Goal: Use online tool/utility: Utilize a website feature to perform a specific function

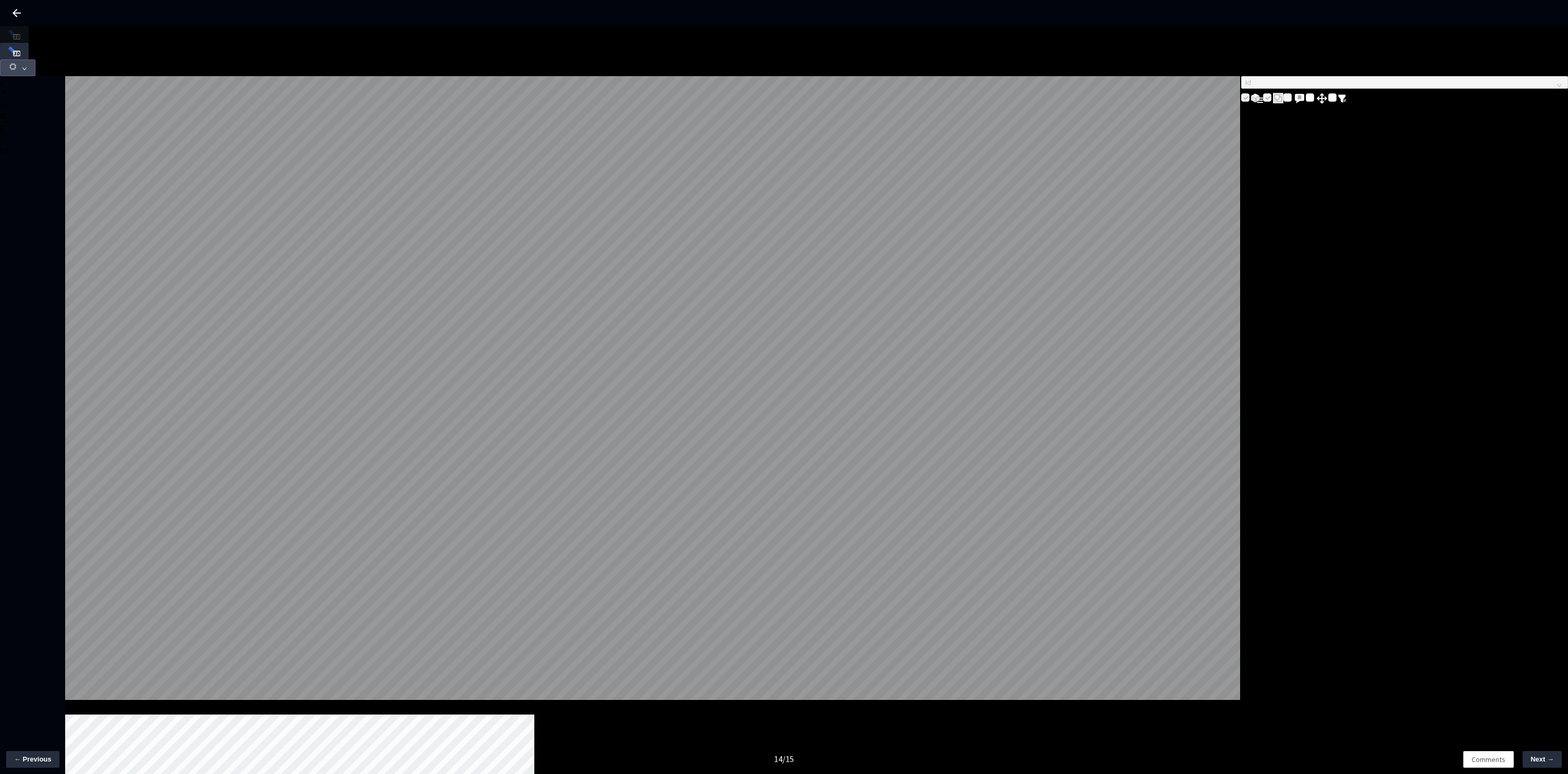
click at [35, 59] on button "button" at bounding box center [17, 67] width 35 height 16
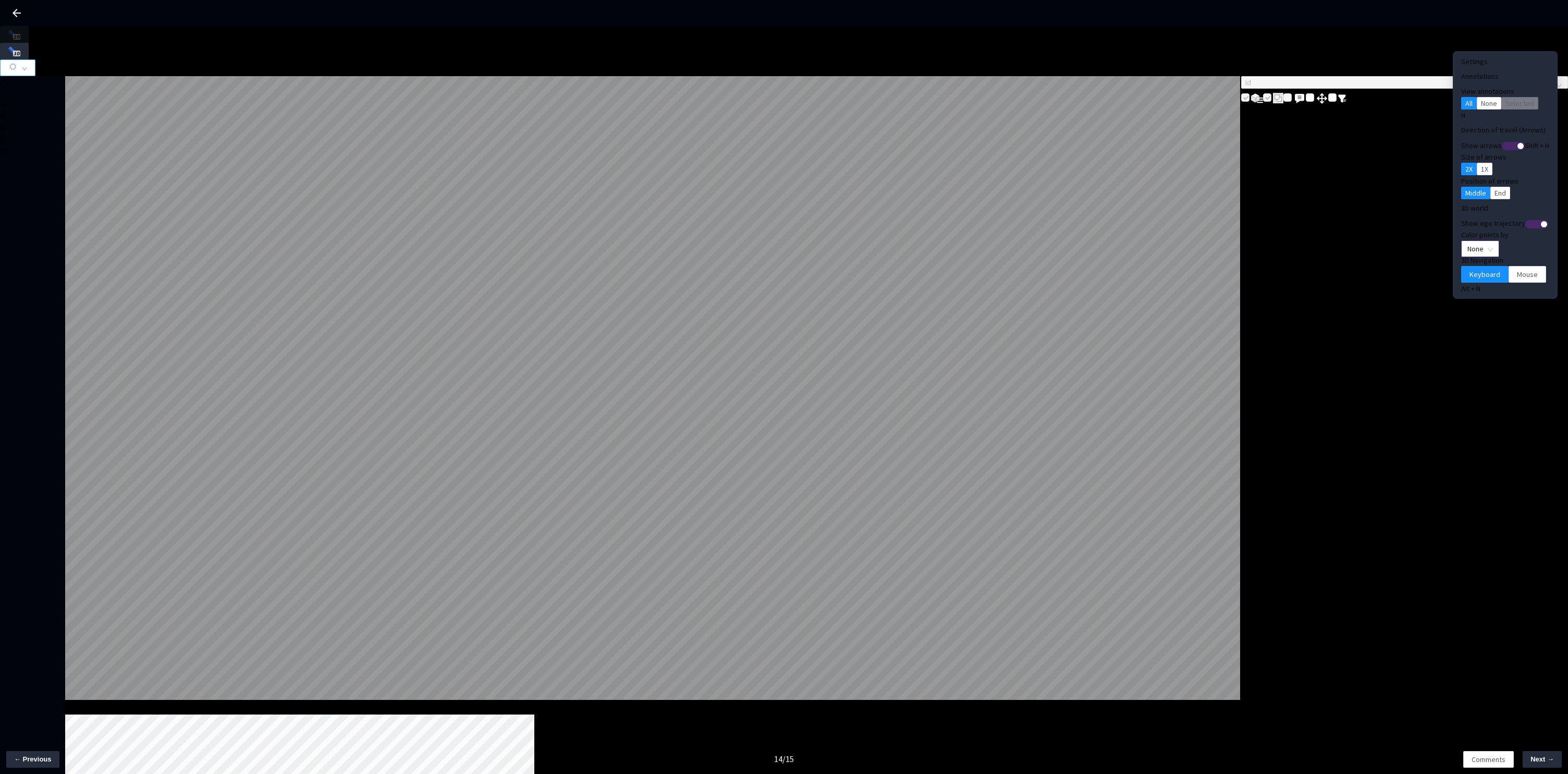
click at [1467, 241] on span "None" at bounding box center [1480, 249] width 26 height 16
click at [1456, 270] on div "Point Intensity" at bounding box center [1462, 263] width 35 height 12
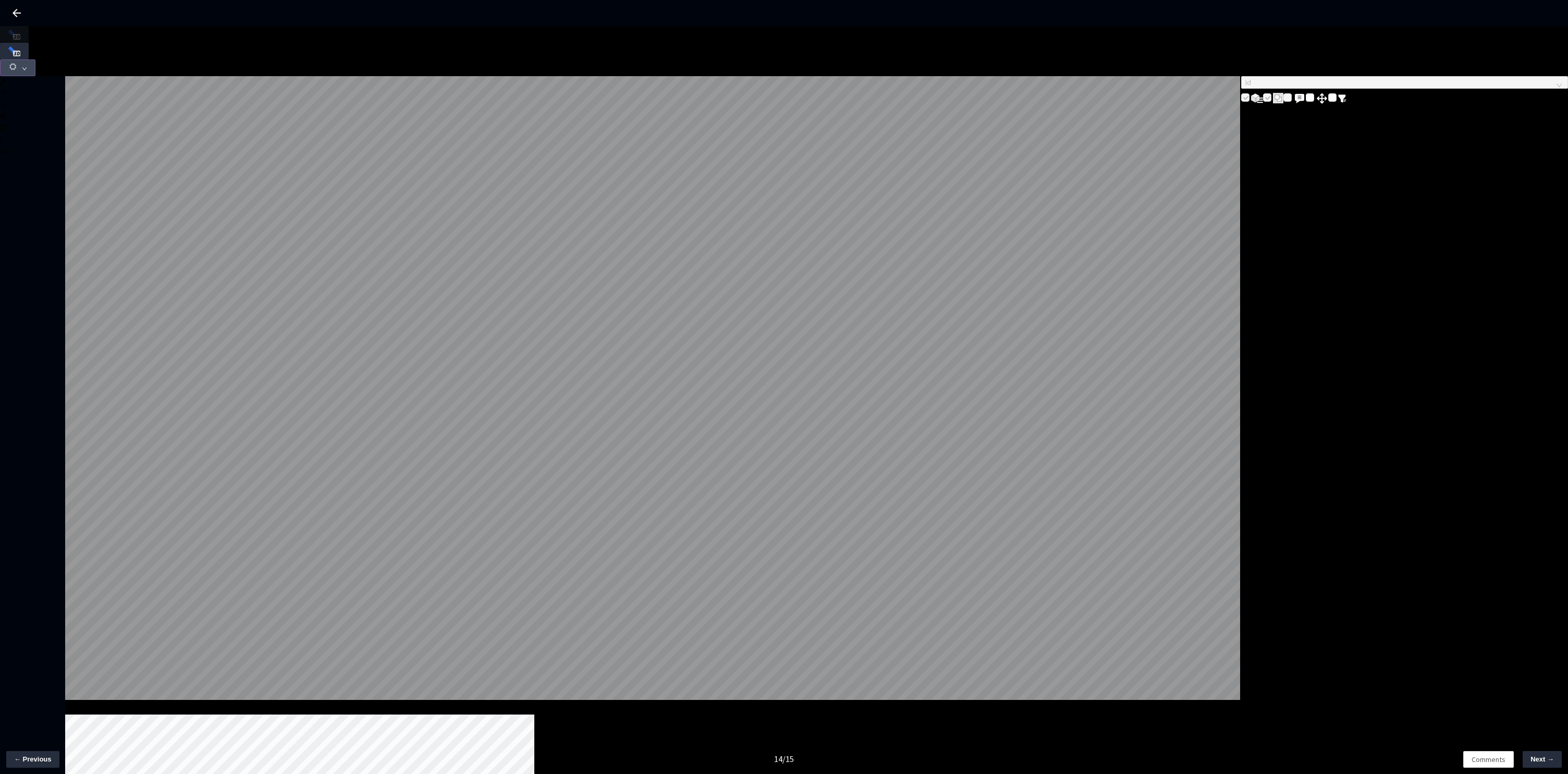
click at [27, 67] on icon "down" at bounding box center [24, 69] width 4 height 3
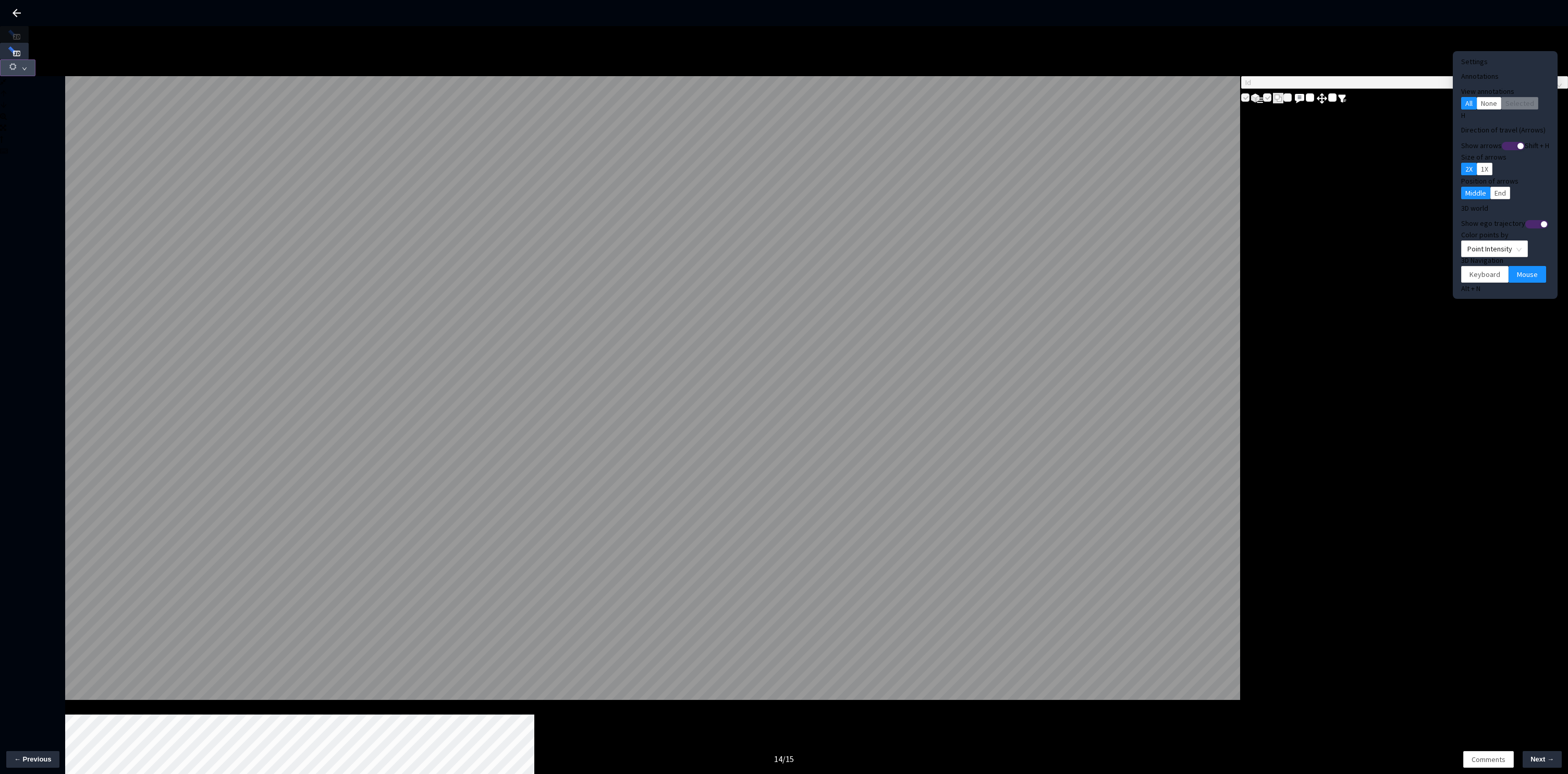
click at [35, 59] on button "button" at bounding box center [17, 67] width 35 height 16
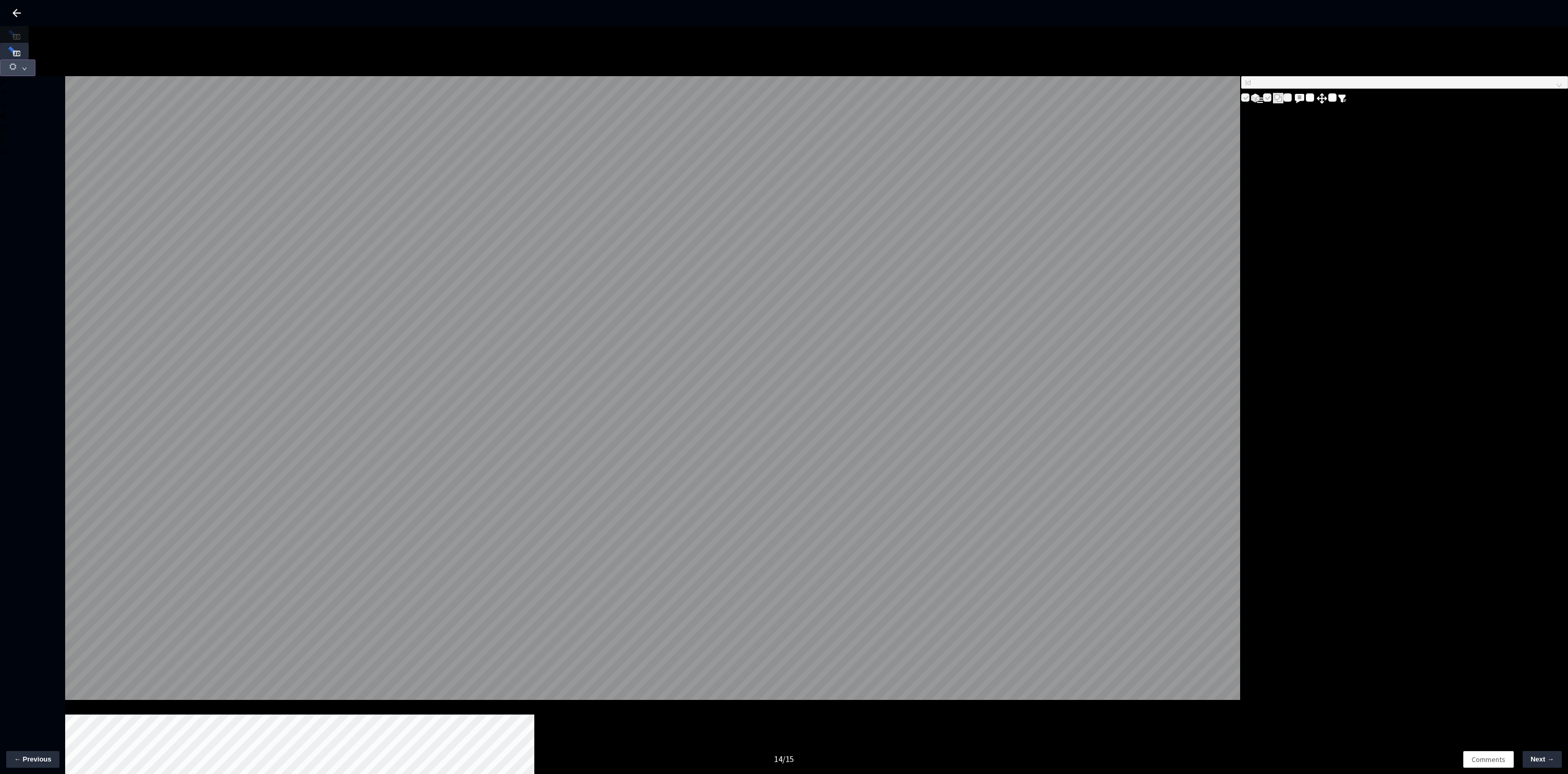
click at [35, 59] on button "button" at bounding box center [17, 67] width 35 height 16
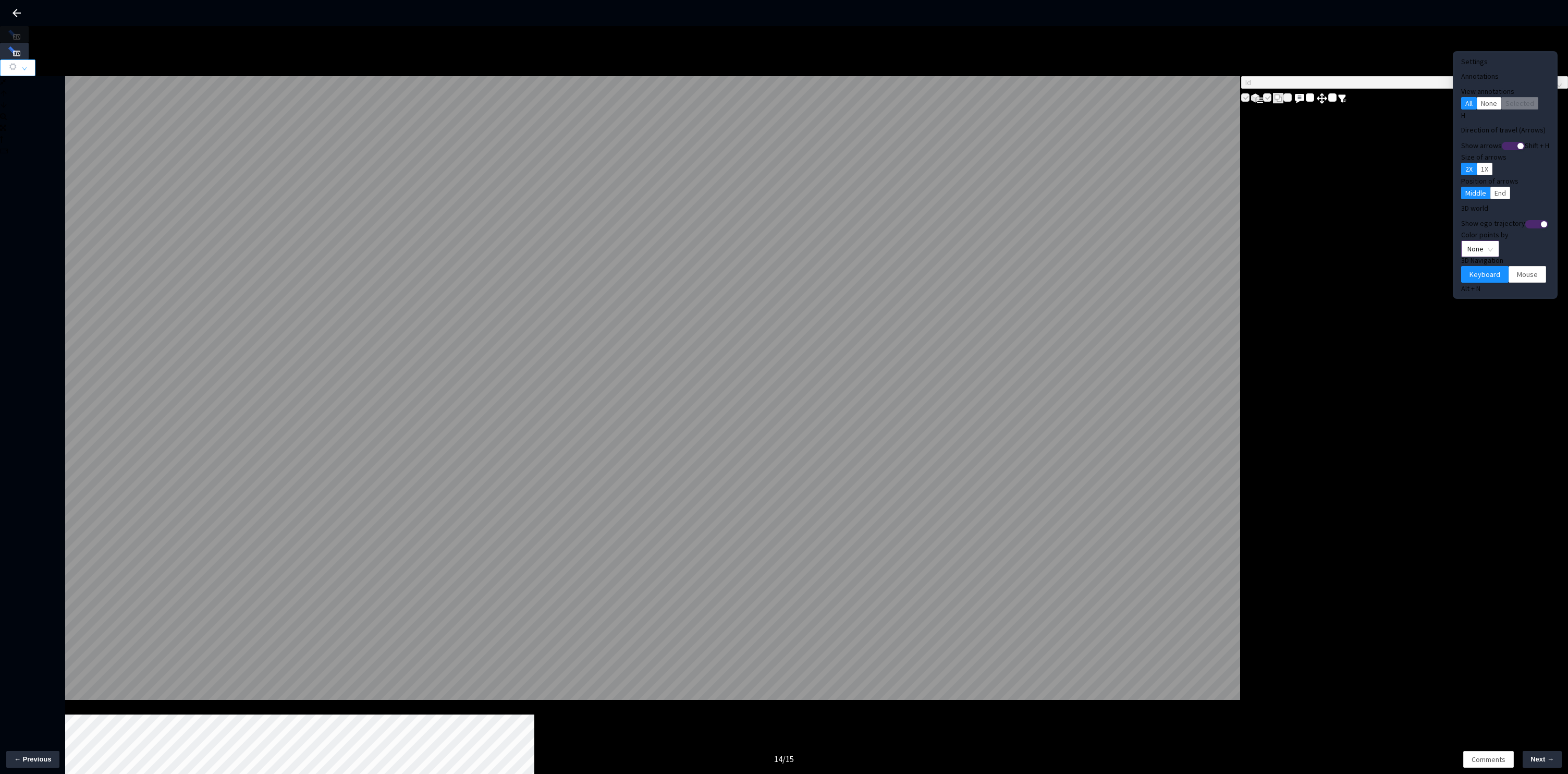
click at [1467, 241] on span "None" at bounding box center [1480, 249] width 26 height 16
click at [1467, 270] on div "Point Intensity" at bounding box center [1462, 263] width 35 height 12
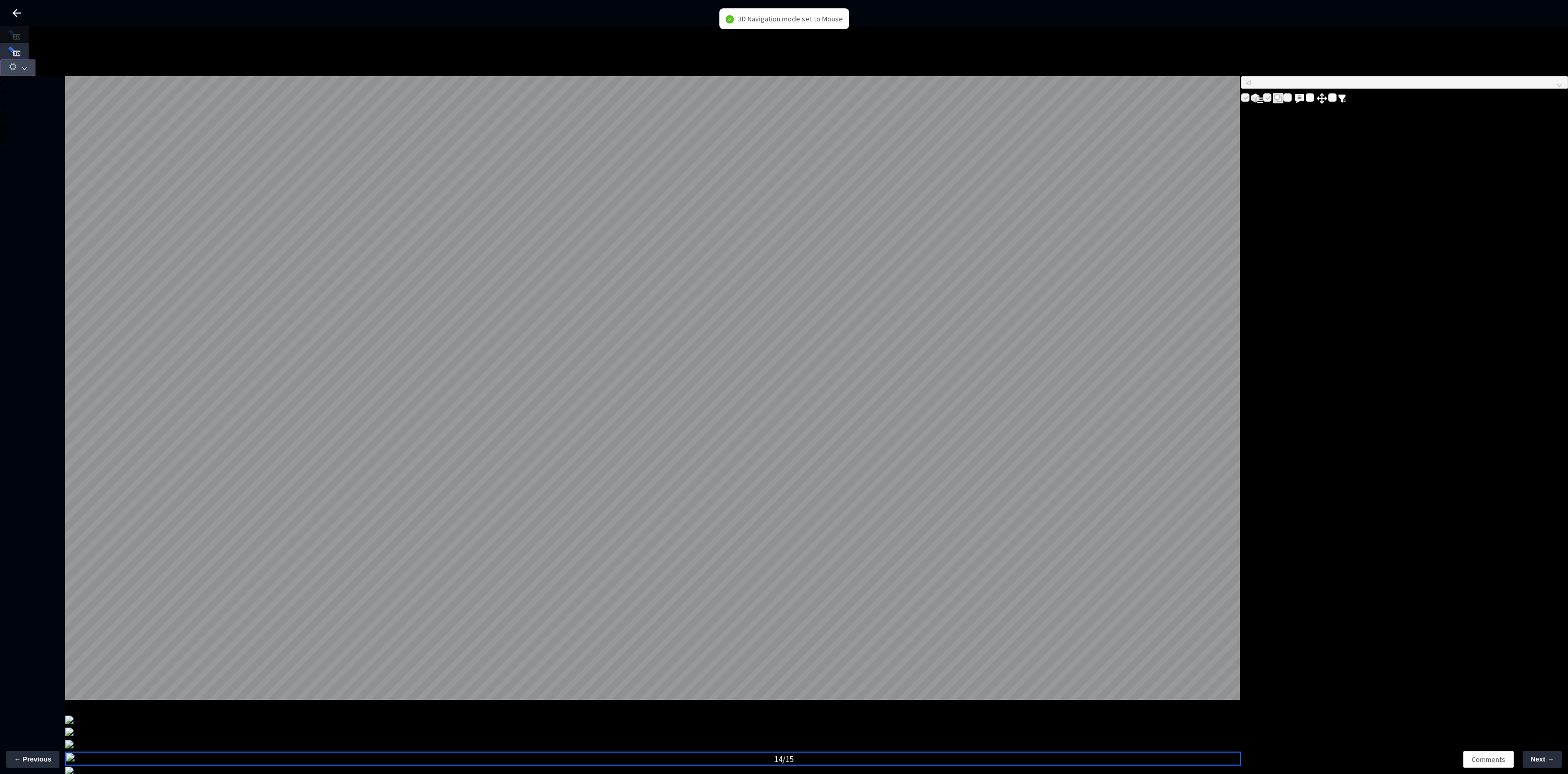
click at [35, 59] on button "button" at bounding box center [17, 67] width 35 height 16
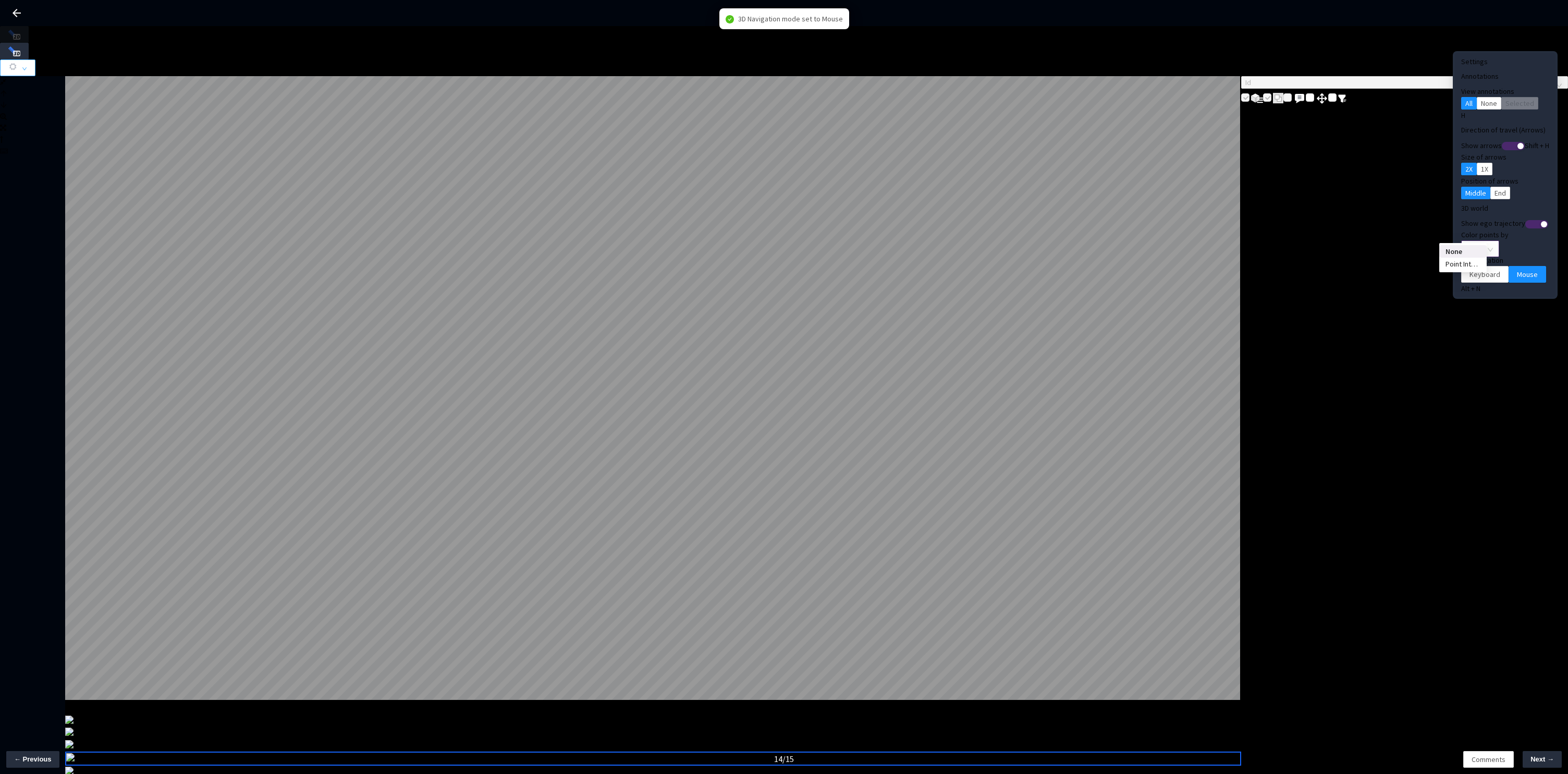
click at [1473, 241] on span "None" at bounding box center [1480, 249] width 26 height 16
click at [1471, 270] on div "Point Intensity" at bounding box center [1462, 263] width 35 height 12
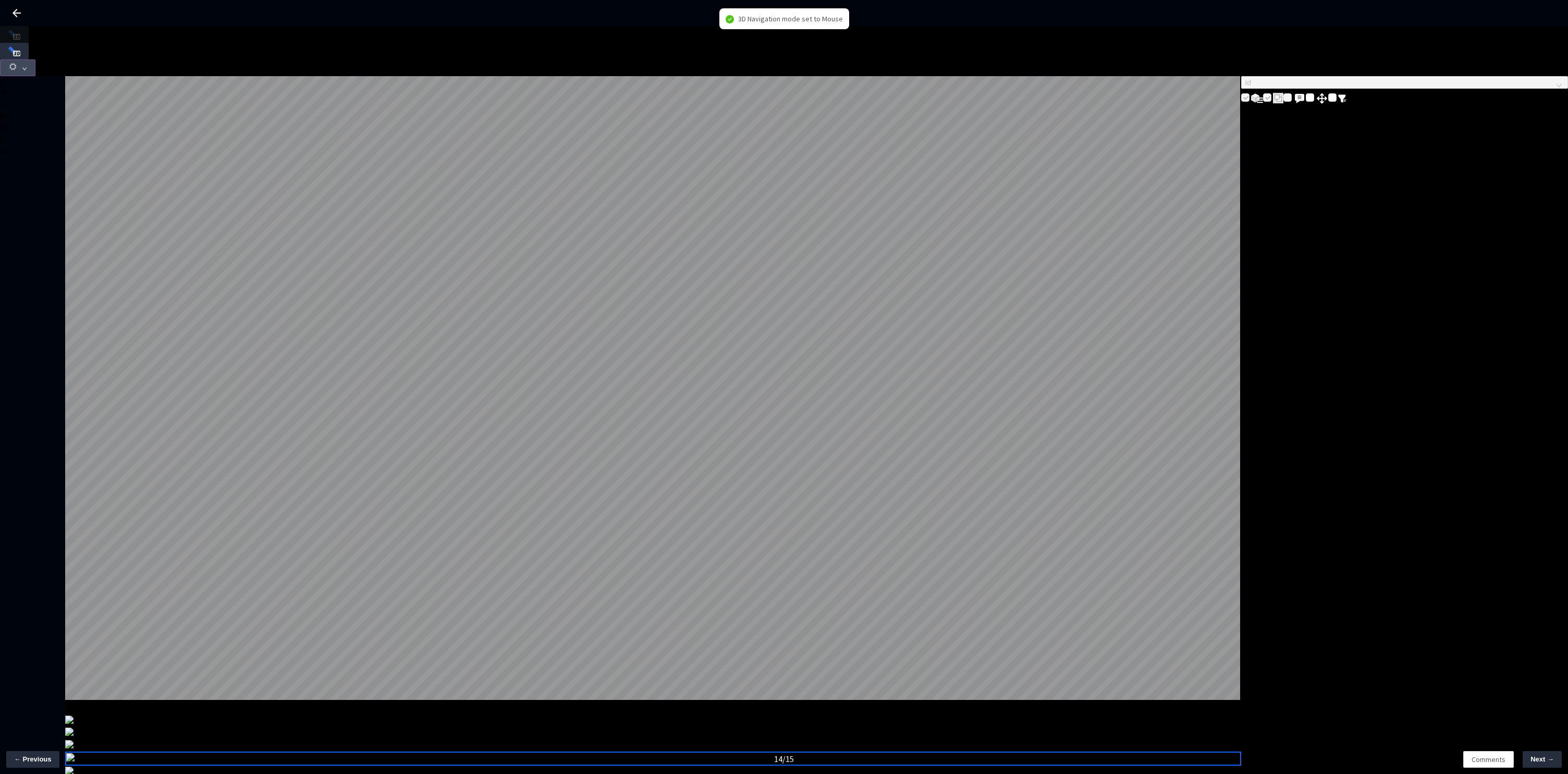
click at [16, 63] on use "button" at bounding box center [13, 66] width 7 height 7
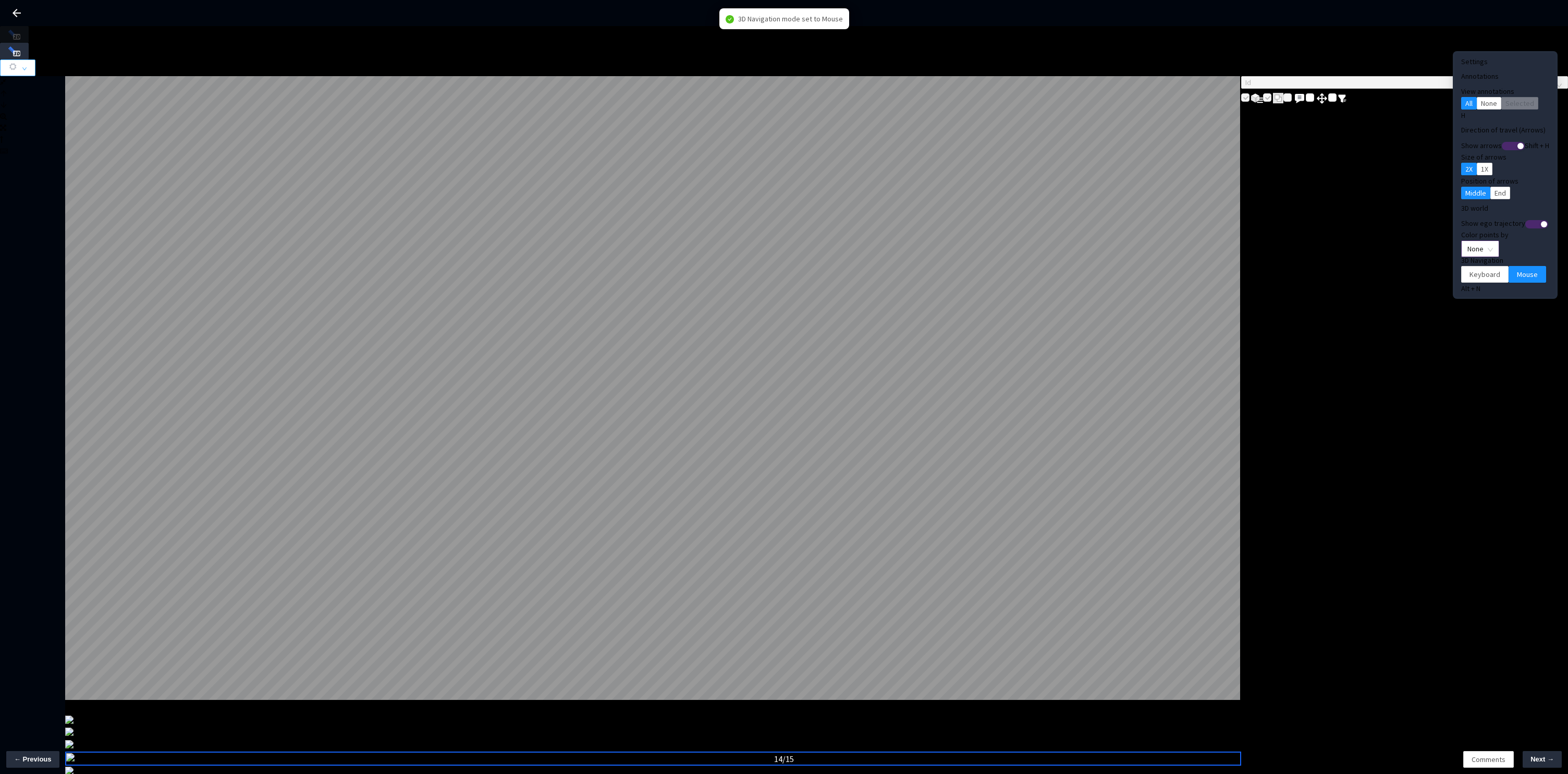
click at [1467, 241] on span "None" at bounding box center [1480, 249] width 26 height 16
click at [1461, 270] on div "Point Intensity" at bounding box center [1462, 263] width 35 height 12
